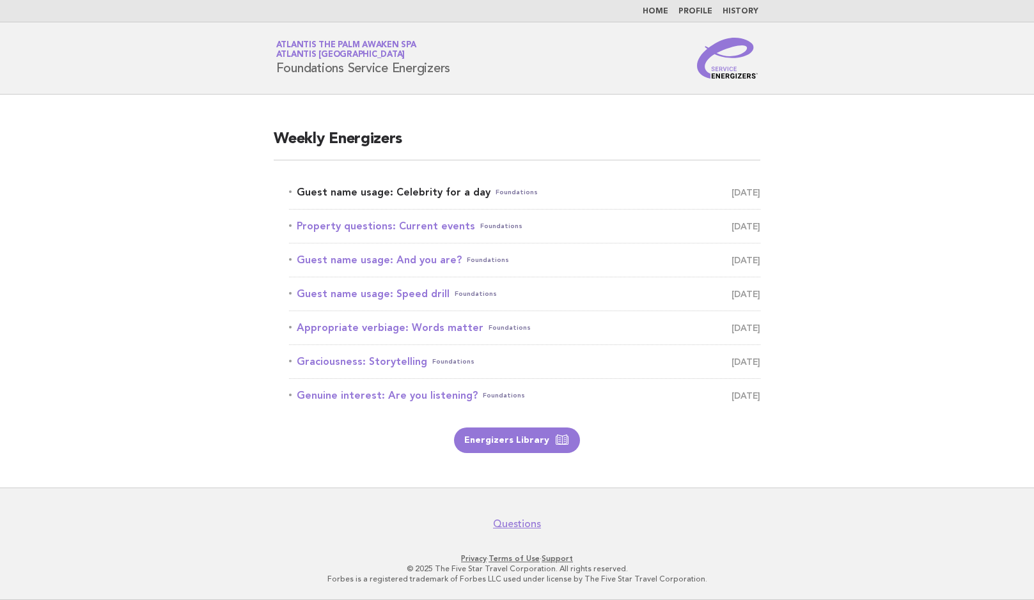
click at [446, 192] on link "Guest name usage: Celebrity for a day Foundations August 10" at bounding box center [524, 193] width 471 height 18
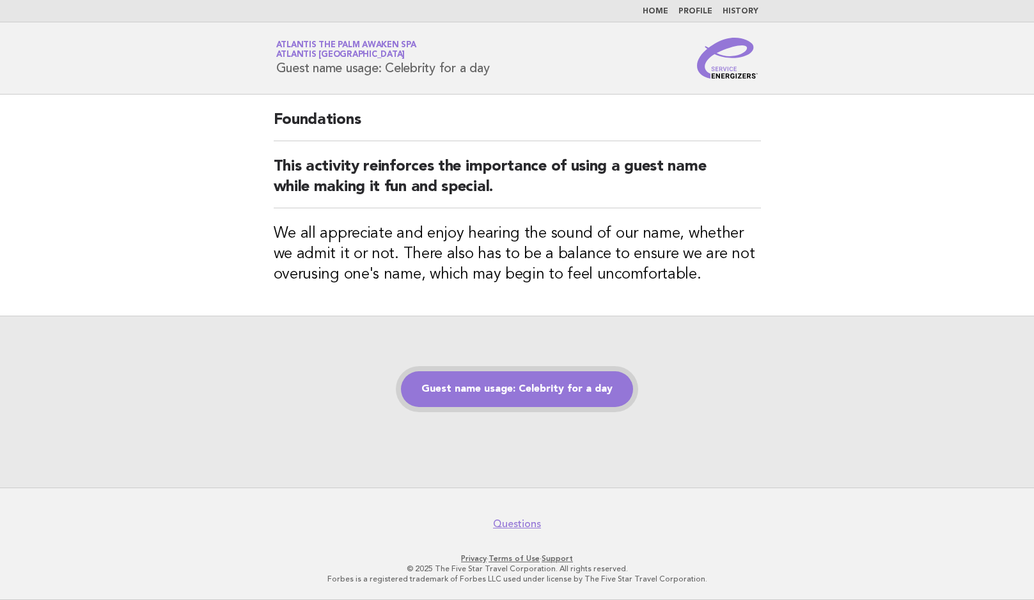
click at [510, 396] on link "Guest name usage: Celebrity for a day" at bounding box center [517, 390] width 232 height 36
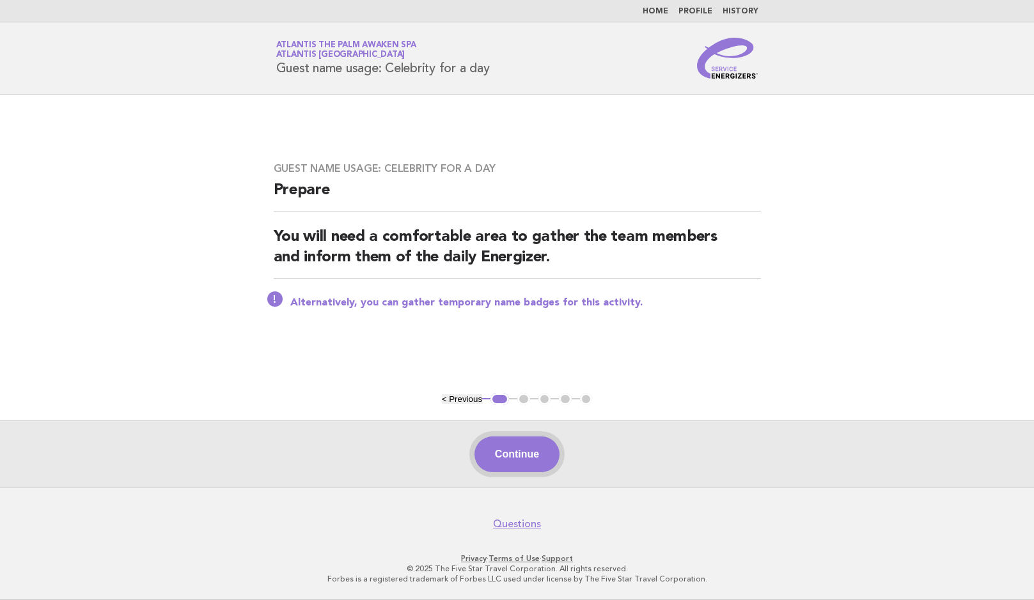
click at [524, 459] on button "Continue" at bounding box center [516, 455] width 85 height 36
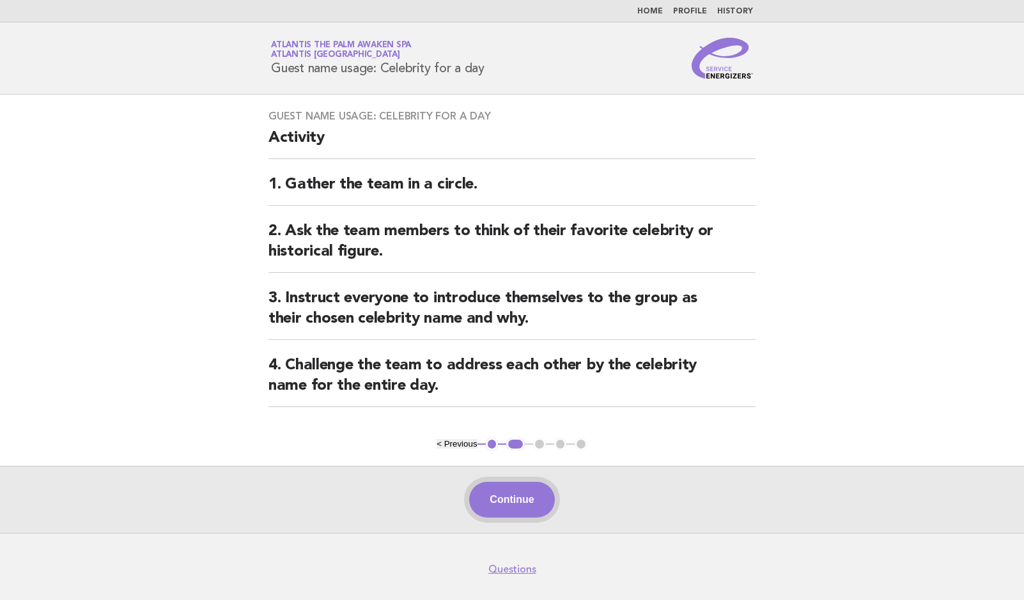
click at [530, 503] on button "Continue" at bounding box center [511, 500] width 85 height 36
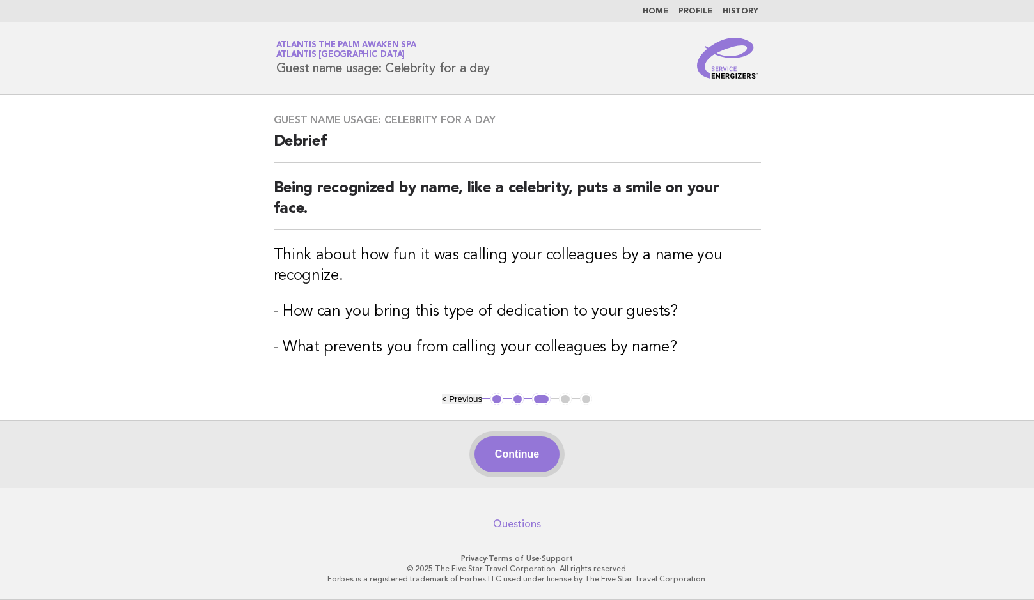
click at [540, 458] on button "Continue" at bounding box center [516, 455] width 85 height 36
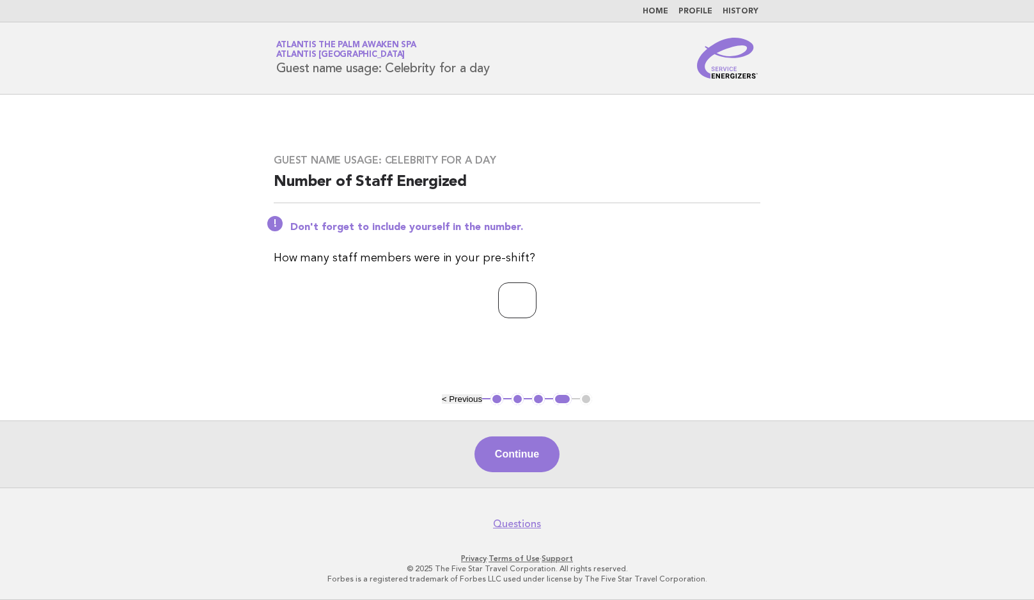
type input "*"
click at [537, 302] on input "*" at bounding box center [517, 301] width 38 height 36
type input "*"
click at [531, 453] on button "Continue" at bounding box center [516, 455] width 85 height 36
